Goal: Transaction & Acquisition: Purchase product/service

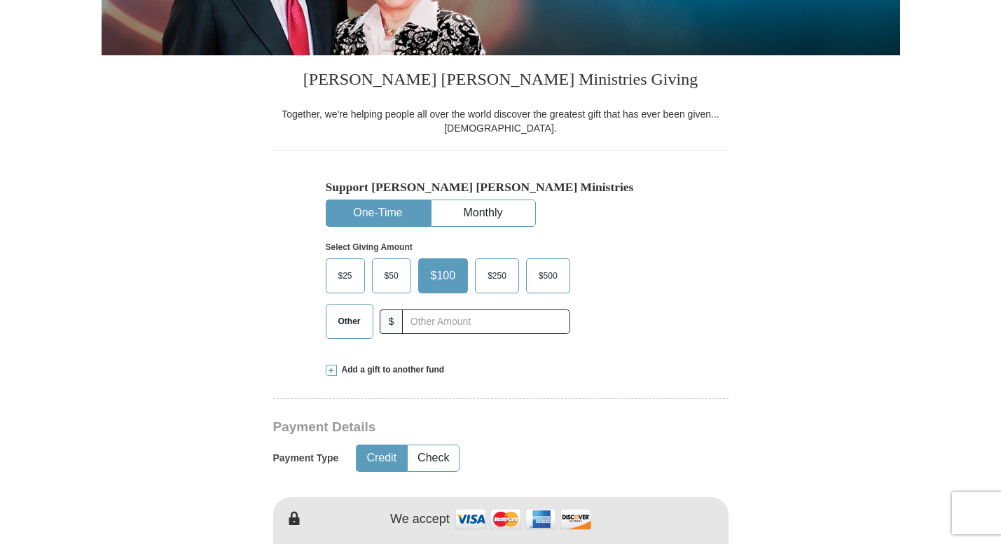
scroll to position [334, 0]
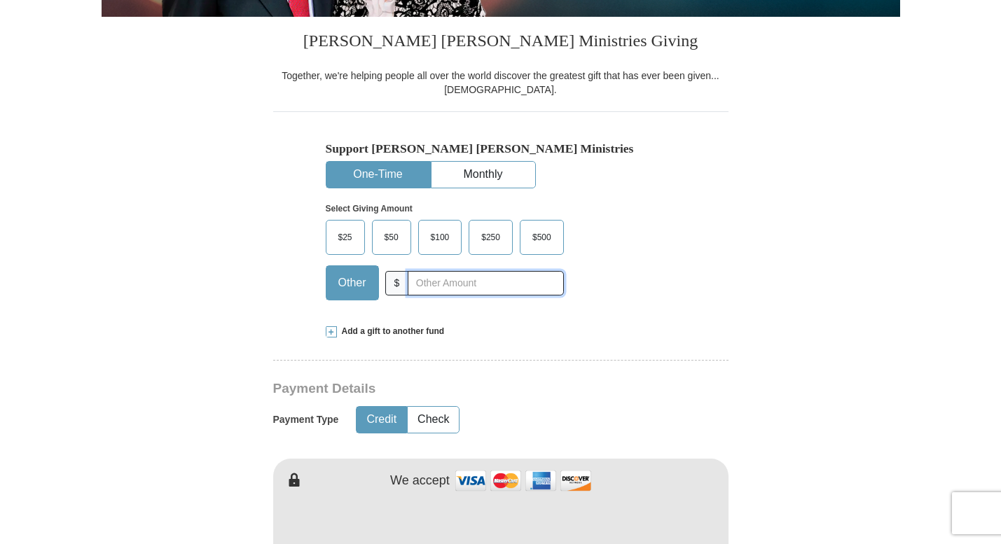
click at [443, 289] on input "text" at bounding box center [486, 283] width 156 height 25
type input "75.00"
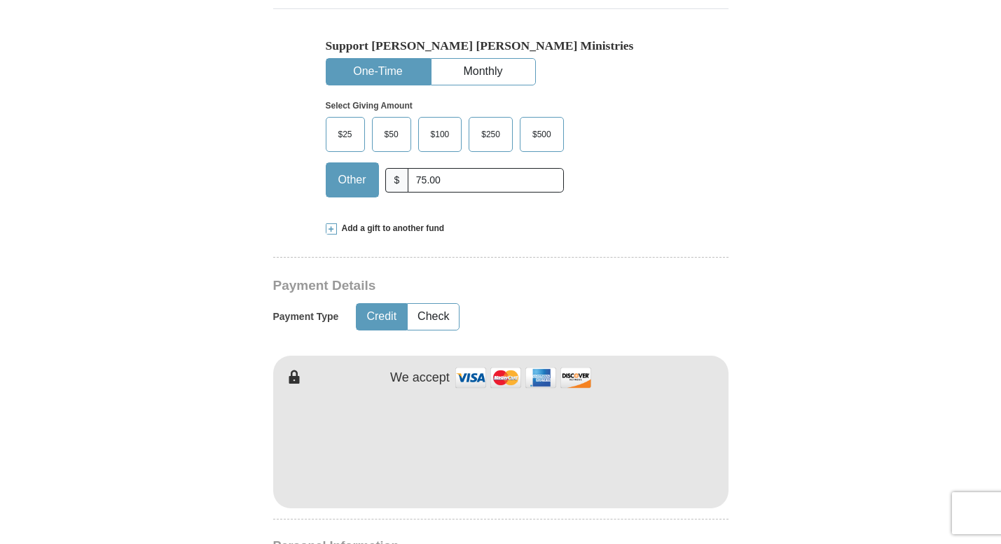
scroll to position [0, 0]
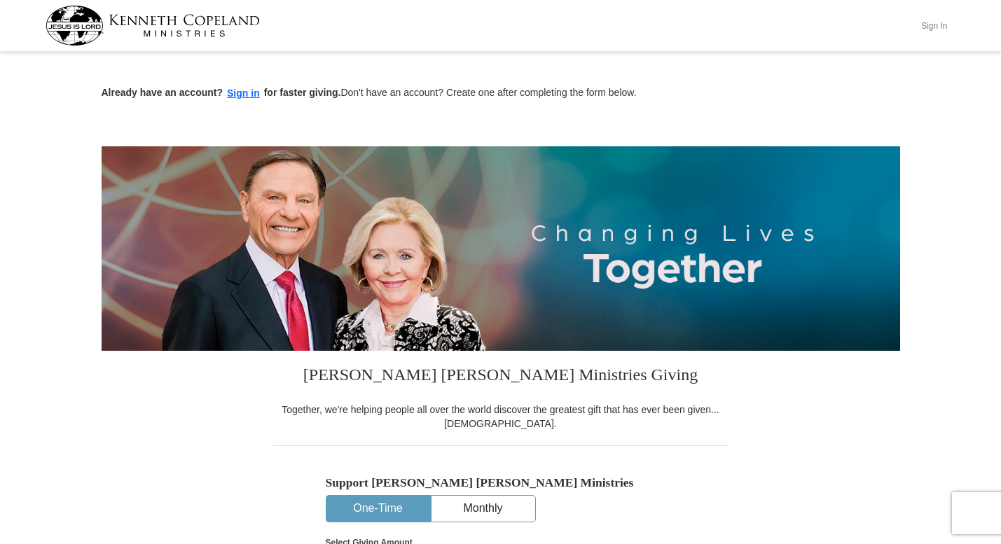
click at [938, 25] on button "Sign In" at bounding box center [935, 26] width 42 height 22
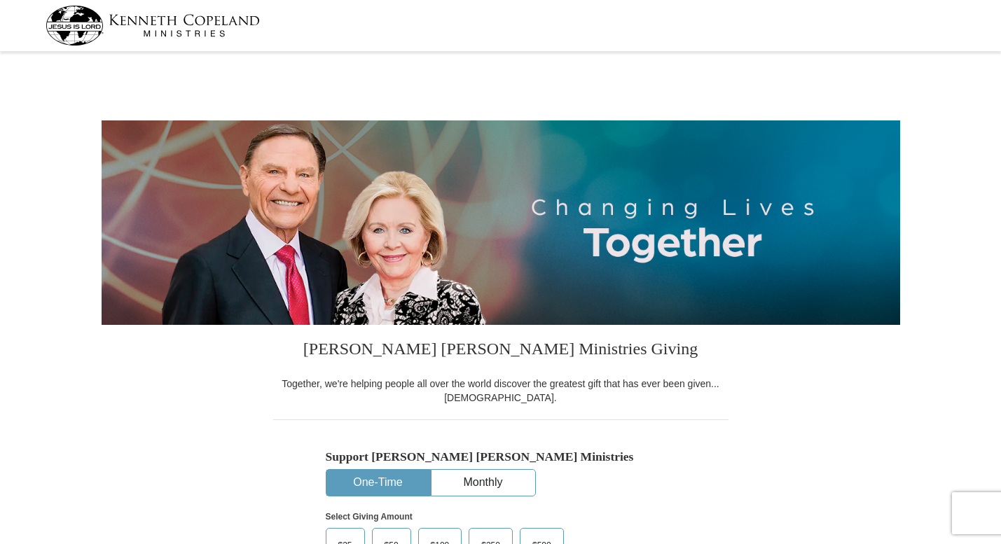
select select "KS"
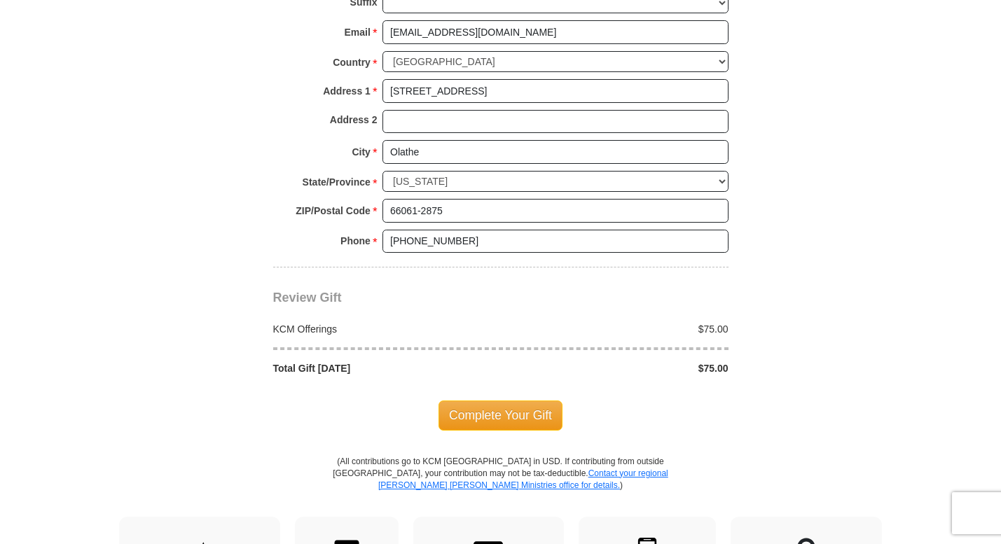
scroll to position [1051, 0]
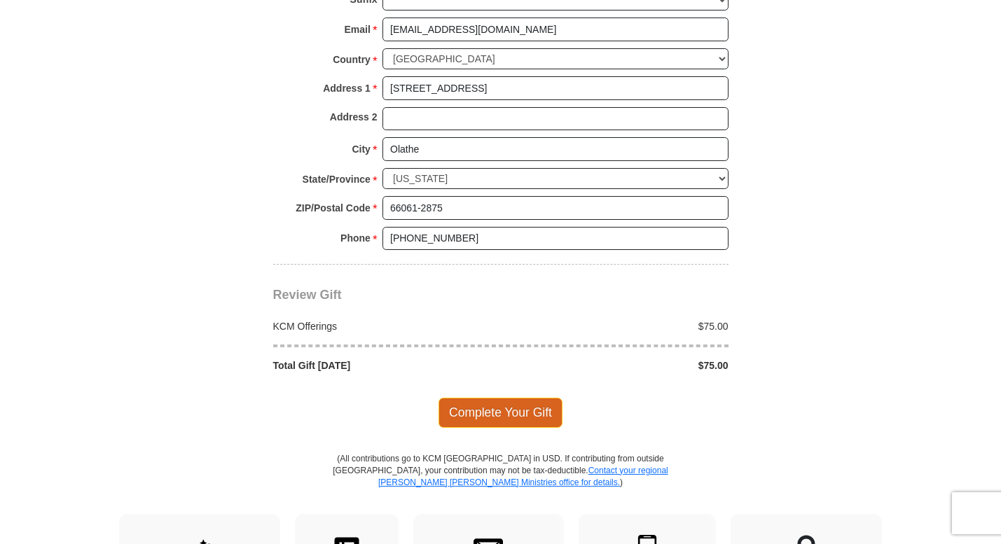
click at [489, 399] on span "Complete Your Gift" at bounding box center [501, 412] width 124 height 29
